Goal: Task Accomplishment & Management: Complete application form

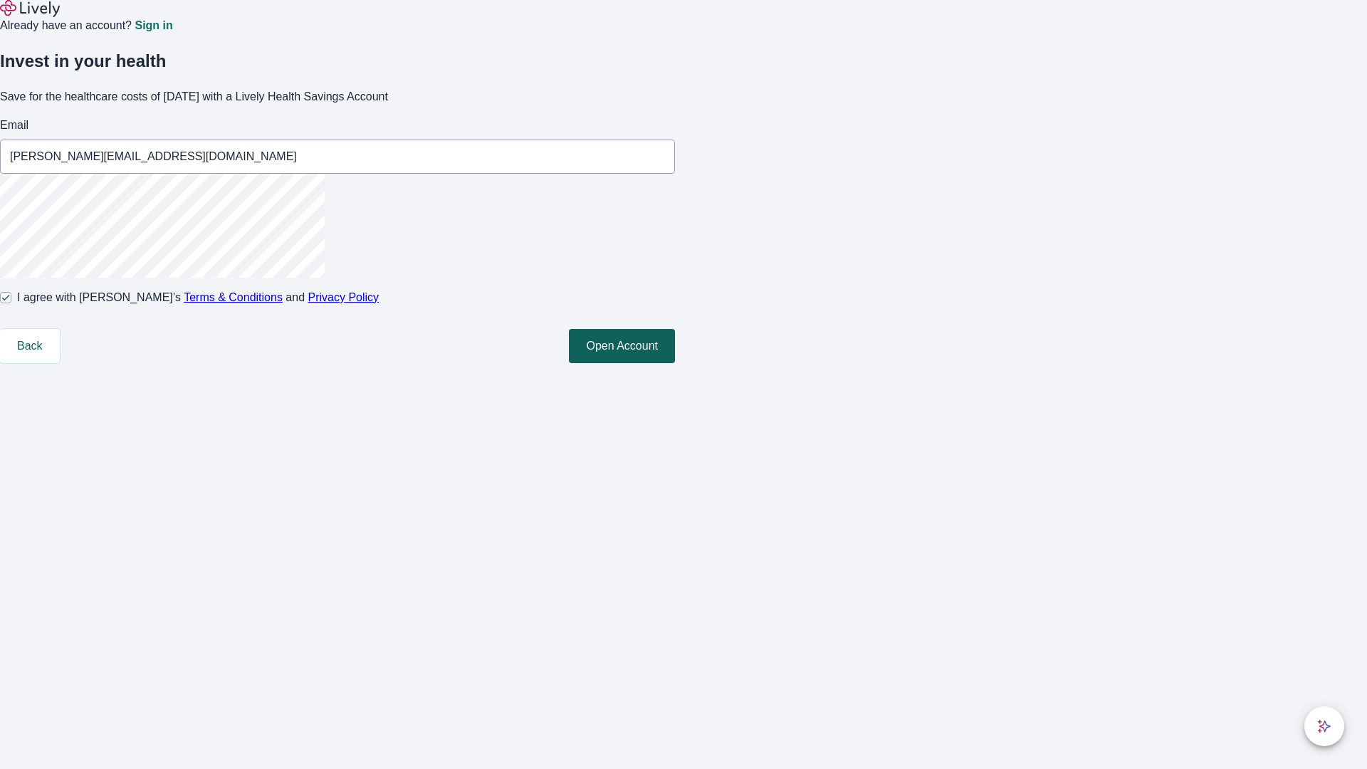
click at [675, 363] on button "Open Account" at bounding box center [622, 346] width 106 height 34
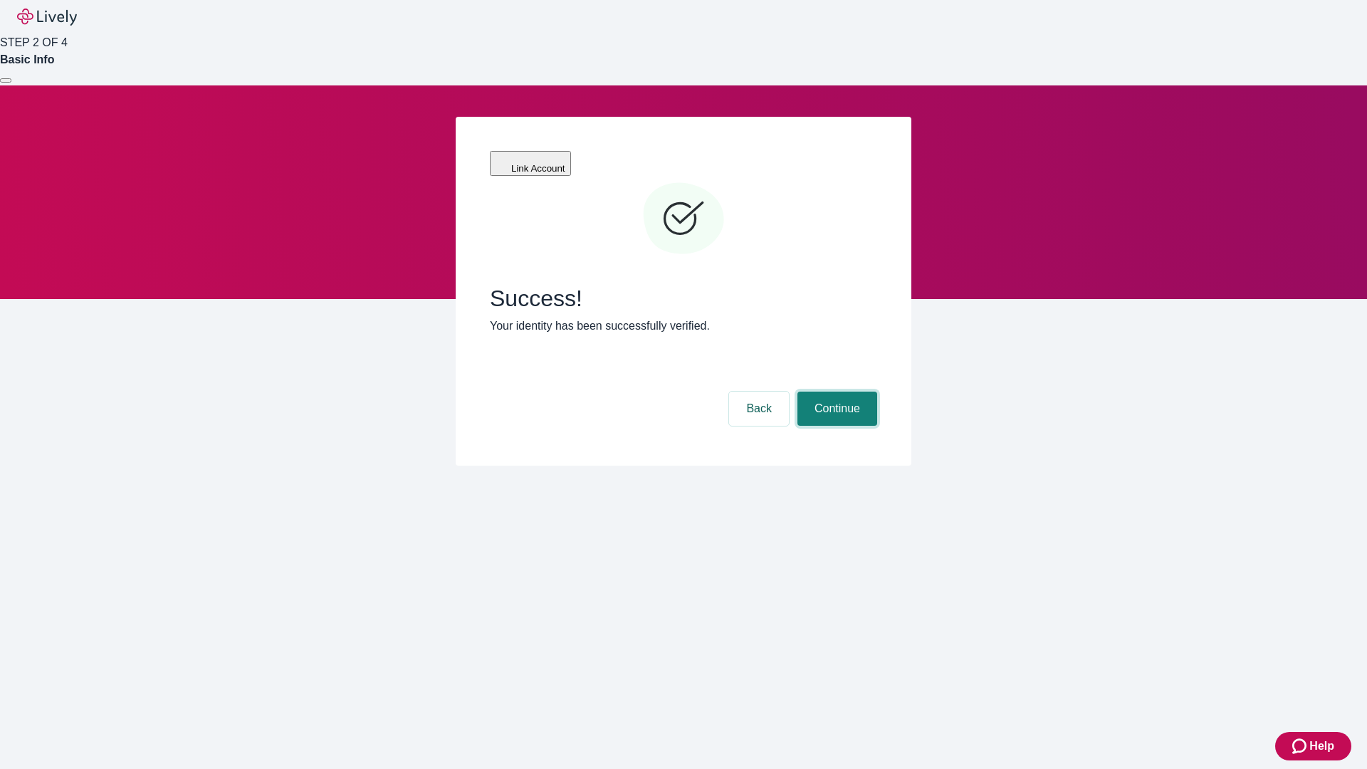
click at [835, 392] on button "Continue" at bounding box center [837, 409] width 80 height 34
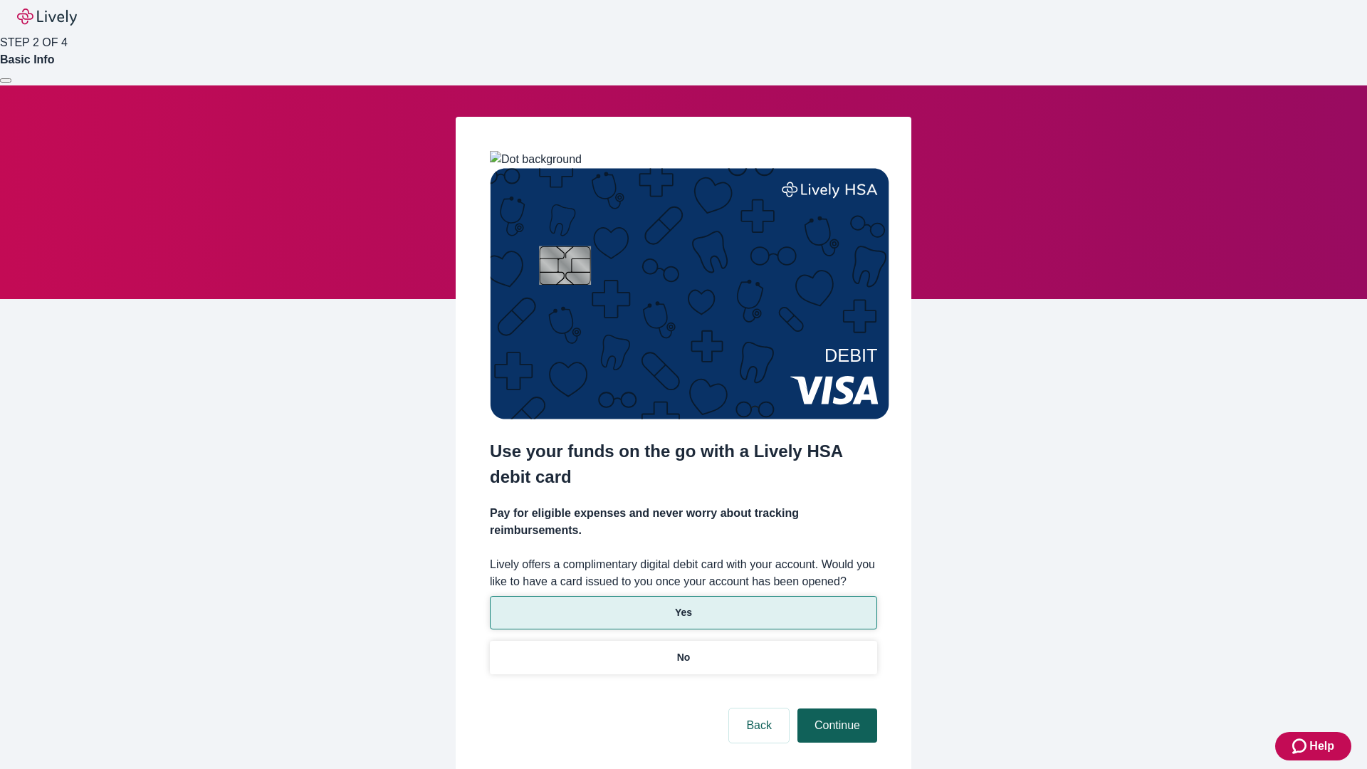
click at [683, 605] on p "Yes" at bounding box center [683, 612] width 17 height 15
click at [835, 708] on button "Continue" at bounding box center [837, 725] width 80 height 34
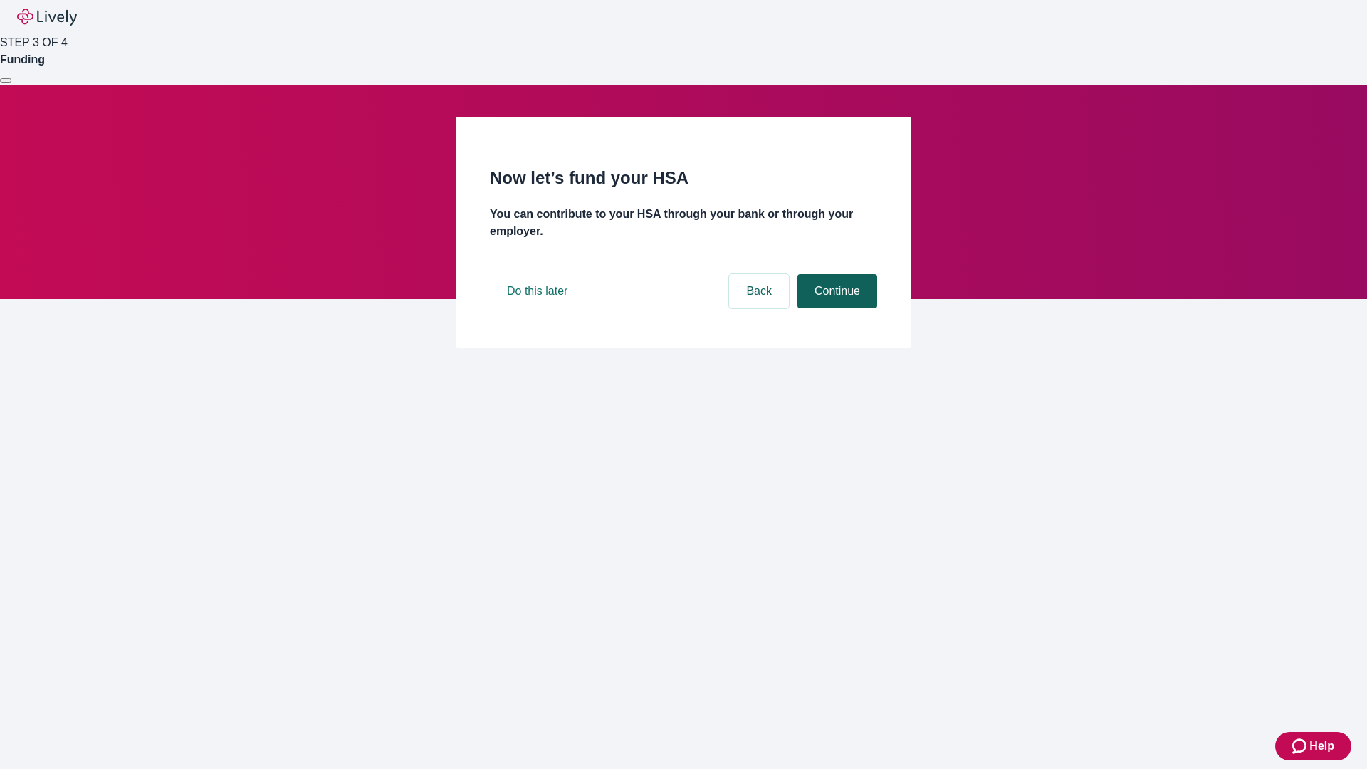
click at [835, 308] on button "Continue" at bounding box center [837, 291] width 80 height 34
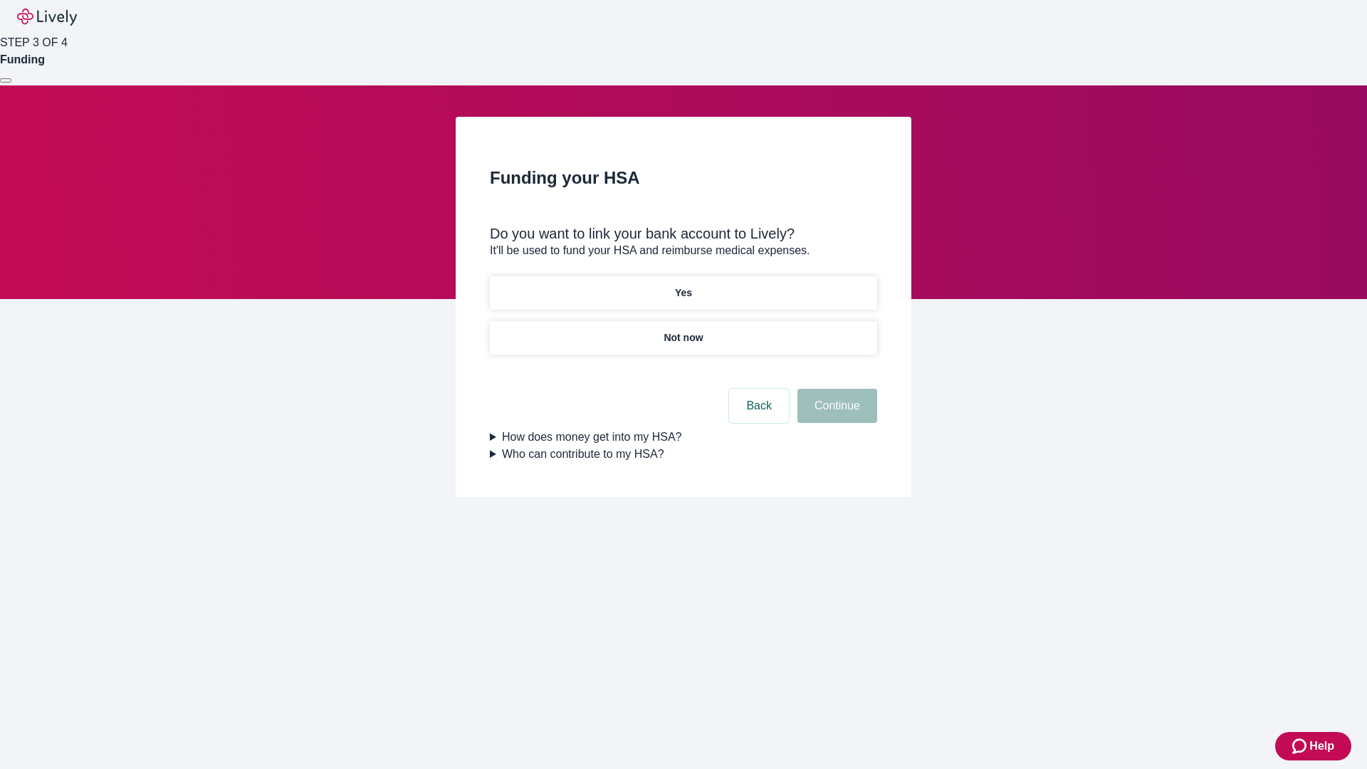
click at [683, 330] on p "Not now" at bounding box center [683, 337] width 39 height 15
click at [835, 414] on button "Continue" at bounding box center [837, 406] width 80 height 34
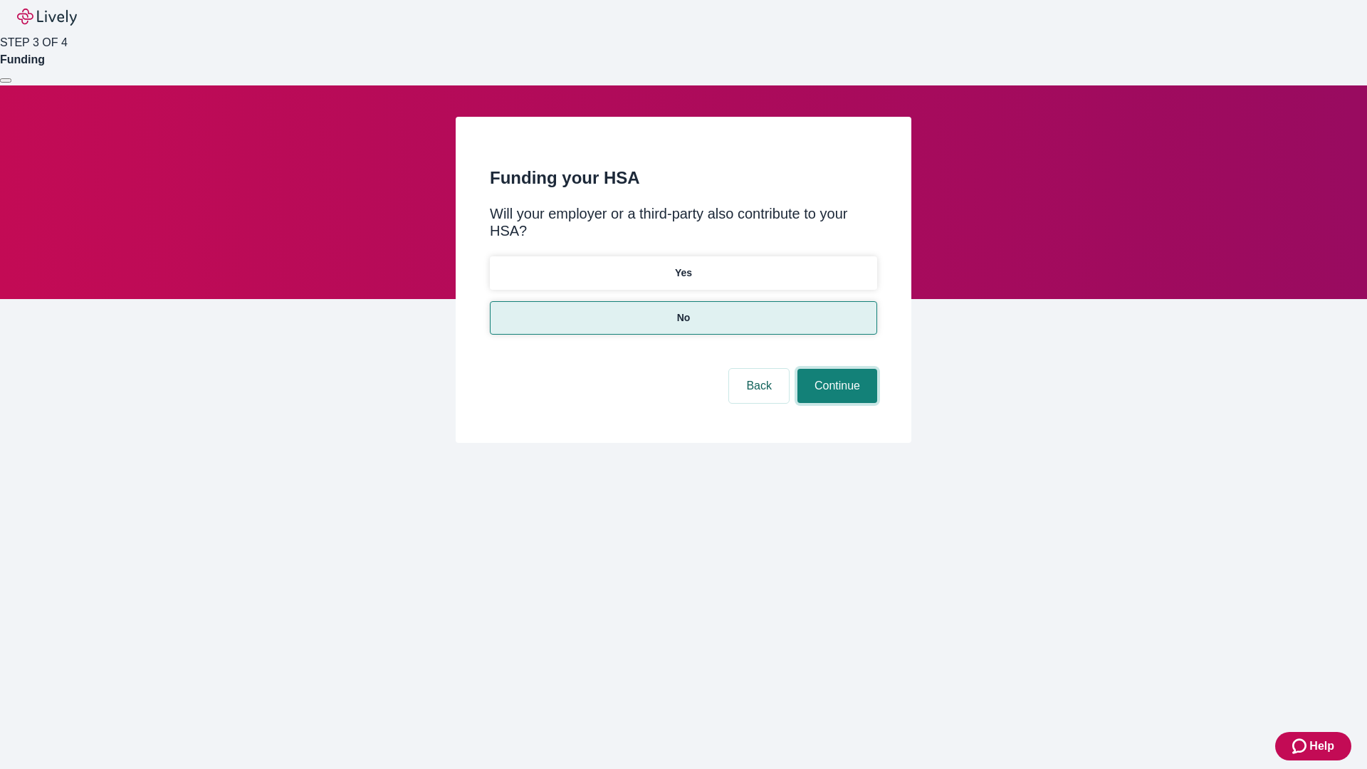
click at [835, 369] on button "Continue" at bounding box center [837, 386] width 80 height 34
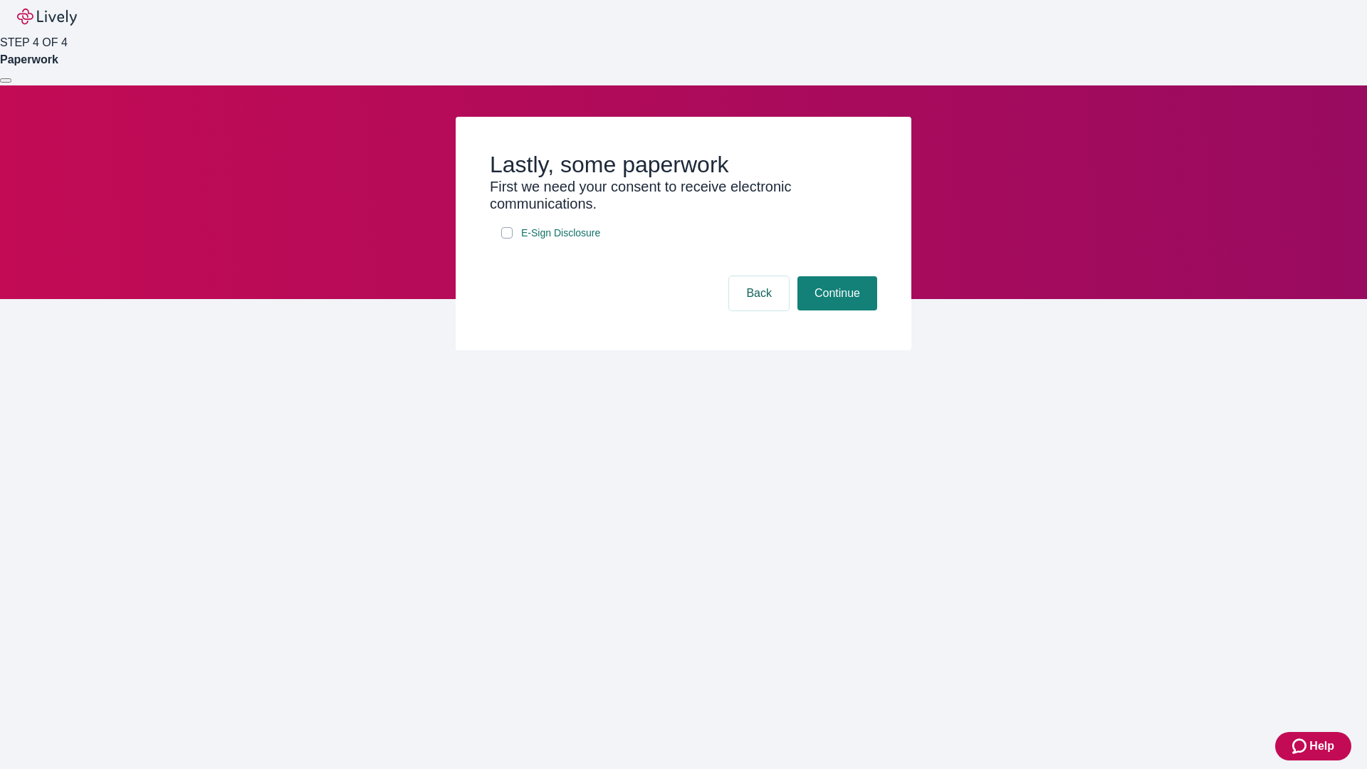
click at [507, 239] on input "E-Sign Disclosure" at bounding box center [506, 232] width 11 height 11
checkbox input "true"
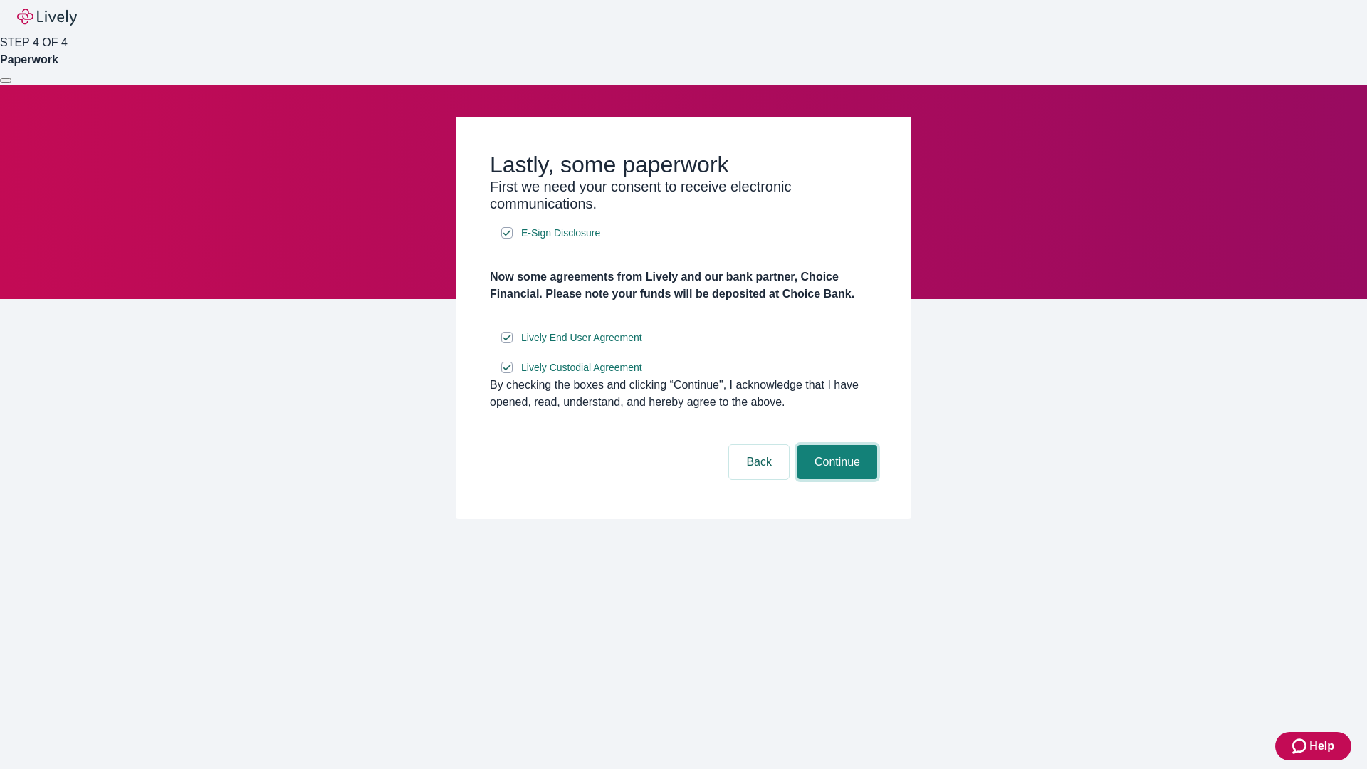
click at [835, 479] on button "Continue" at bounding box center [837, 462] width 80 height 34
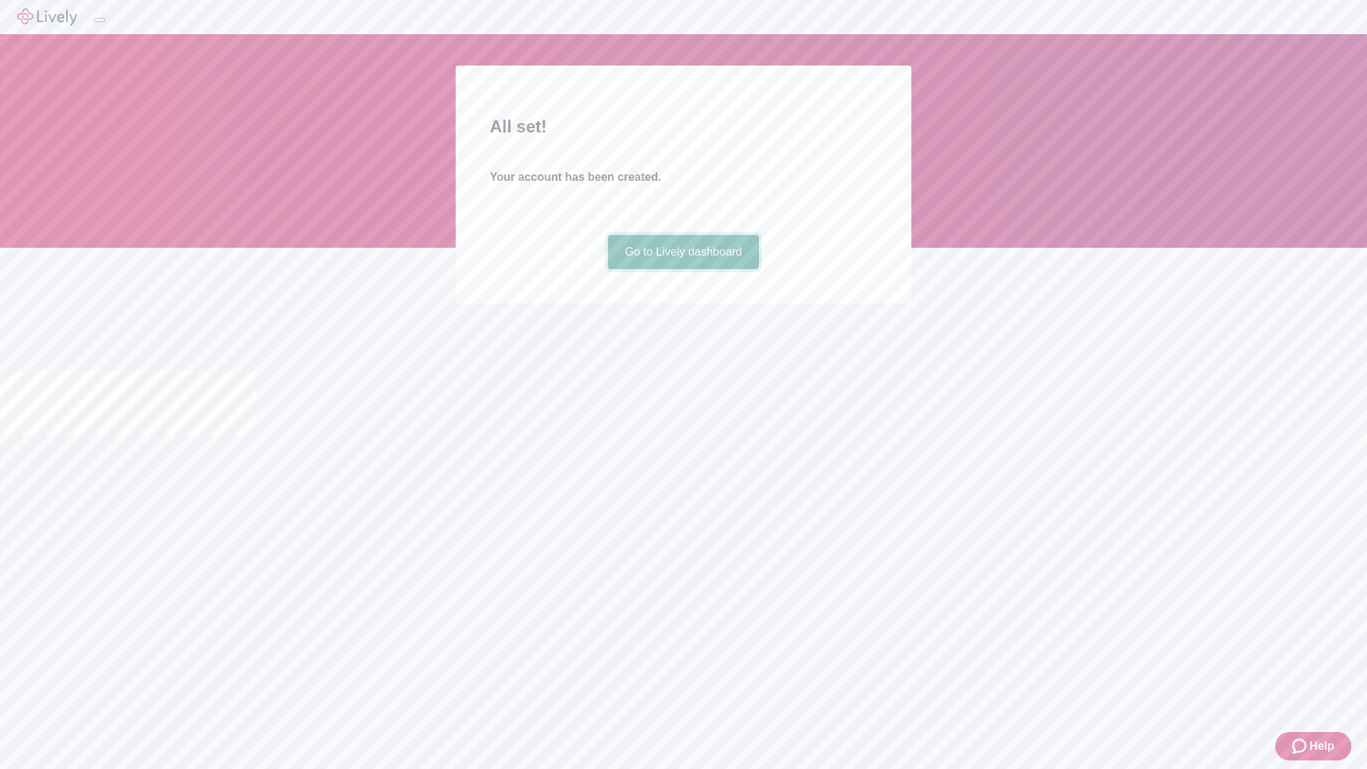
click at [683, 269] on link "Go to Lively dashboard" at bounding box center [684, 252] width 152 height 34
